Goal: Obtain resource: Find contact information

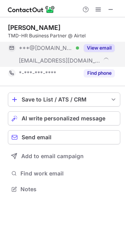
scroll to position [184, 125]
click at [91, 48] on button "View email" at bounding box center [99, 48] width 31 height 8
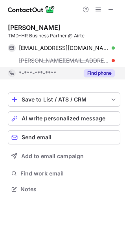
click at [91, 72] on button "Find phone" at bounding box center [99, 73] width 31 height 8
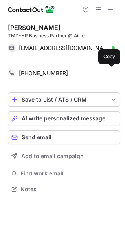
scroll to position [171, 125]
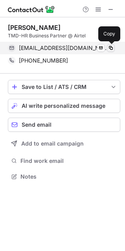
click at [110, 46] on span at bounding box center [111, 48] width 6 height 6
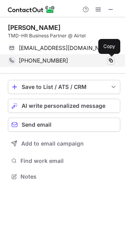
click at [111, 59] on span at bounding box center [111, 61] width 6 height 6
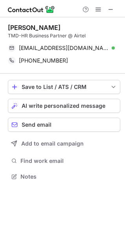
scroll to position [171, 125]
click at [113, 6] on span at bounding box center [111, 9] width 6 height 6
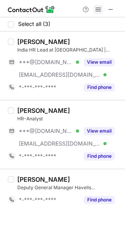
click at [95, 6] on span at bounding box center [98, 9] width 6 height 6
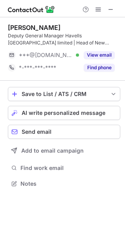
scroll to position [178, 125]
click at [111, 8] on span at bounding box center [111, 9] width 6 height 6
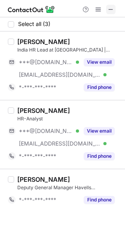
click at [108, 7] on span at bounding box center [111, 9] width 6 height 6
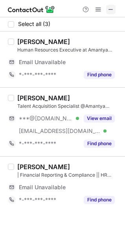
click at [111, 8] on span at bounding box center [111, 9] width 6 height 6
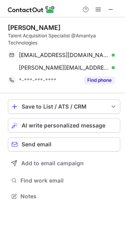
scroll to position [191, 125]
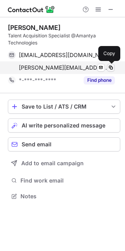
click at [112, 65] on span at bounding box center [111, 68] width 6 height 6
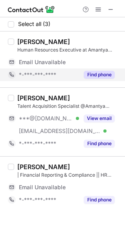
click at [100, 72] on button "Find phone" at bounding box center [99, 75] width 31 height 8
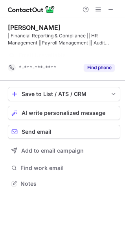
scroll to position [166, 125]
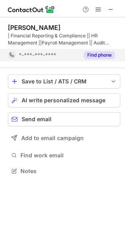
click at [95, 54] on button "Find phone" at bounding box center [99, 55] width 31 height 8
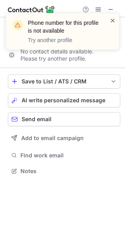
click at [113, 18] on span at bounding box center [113, 21] width 6 height 8
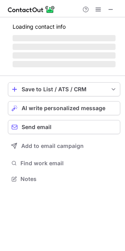
scroll to position [178, 125]
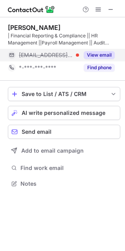
click at [88, 54] on button "View email" at bounding box center [99, 55] width 31 height 8
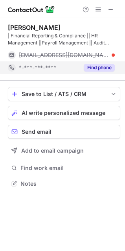
click at [93, 67] on button "Find phone" at bounding box center [99, 68] width 31 height 8
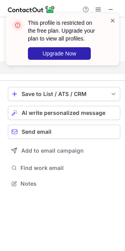
click at [112, 19] on span at bounding box center [113, 21] width 6 height 8
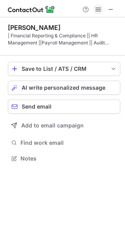
scroll to position [4, 4]
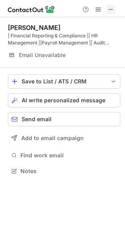
click at [108, 9] on span at bounding box center [111, 9] width 6 height 6
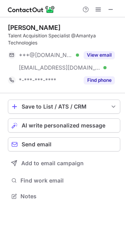
scroll to position [191, 125]
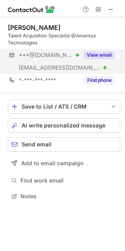
click at [98, 54] on button "View email" at bounding box center [99, 55] width 31 height 8
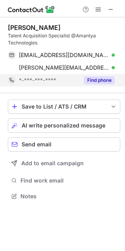
click at [97, 81] on button "Find phone" at bounding box center [99, 80] width 31 height 8
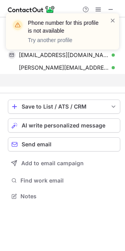
scroll to position [178, 125]
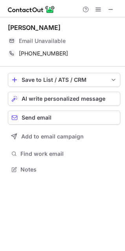
scroll to position [164, 125]
click at [110, 9] on span at bounding box center [111, 9] width 6 height 6
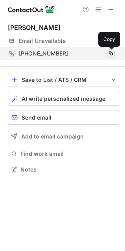
click at [110, 51] on span at bounding box center [111, 53] width 6 height 6
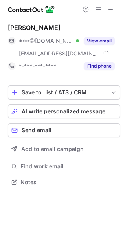
scroll to position [177, 125]
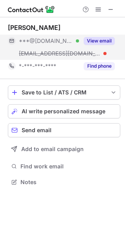
click at [97, 41] on button "View email" at bounding box center [99, 41] width 31 height 8
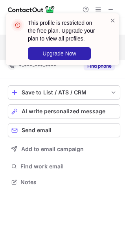
click at [97, 65] on div "This profile is restricted on the free plan. Upgrade your plan to view all prof…" at bounding box center [63, 43] width 126 height 74
click at [113, 20] on span at bounding box center [113, 21] width 6 height 8
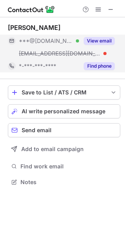
click at [99, 64] on button "Find phone" at bounding box center [99, 66] width 31 height 8
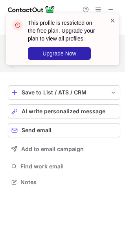
click at [113, 20] on span at bounding box center [113, 21] width 6 height 8
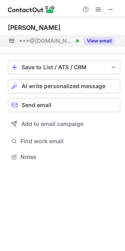
scroll to position [152, 125]
click at [112, 9] on span at bounding box center [111, 9] width 6 height 6
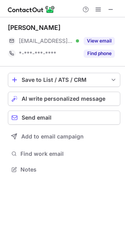
scroll to position [164, 125]
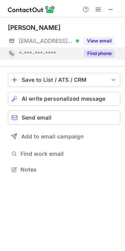
click at [108, 50] on button "Find phone" at bounding box center [99, 54] width 31 height 8
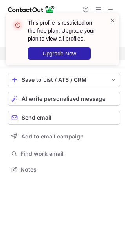
click at [112, 20] on span at bounding box center [113, 21] width 6 height 8
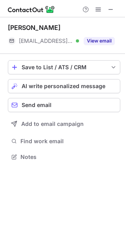
scroll to position [152, 125]
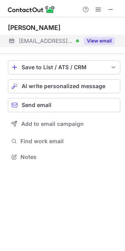
click at [95, 42] on button "View email" at bounding box center [99, 41] width 31 height 8
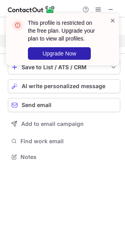
click at [113, 22] on span at bounding box center [113, 21] width 6 height 8
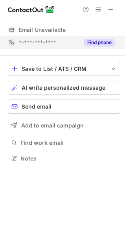
scroll to position [177, 125]
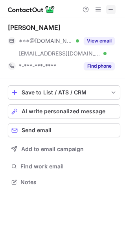
click at [113, 10] on span at bounding box center [111, 9] width 6 height 6
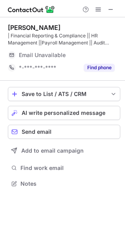
scroll to position [178, 125]
